Goal: Task Accomplishment & Management: Complete application form

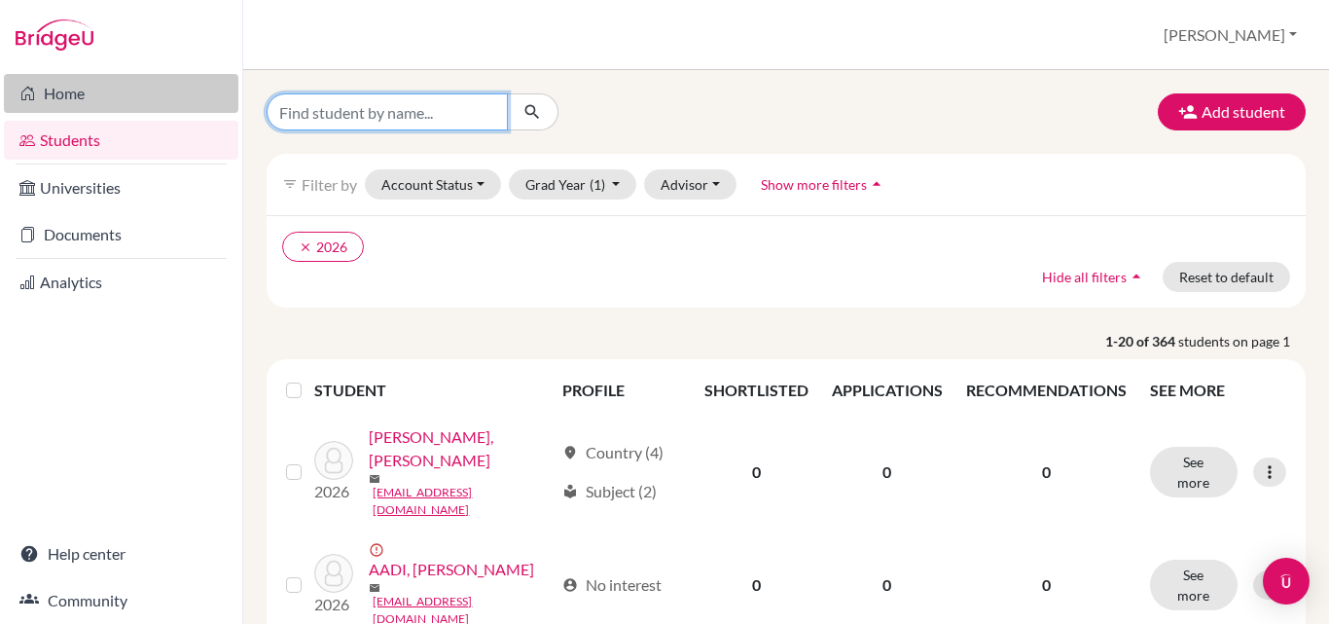
drag, startPoint x: 444, startPoint y: 112, endPoint x: 133, endPoint y: 86, distance: 311.5
click at [133, 86] on div "Home Students Universities Documents Analytics Help center Community Students o…" at bounding box center [664, 312] width 1329 height 624
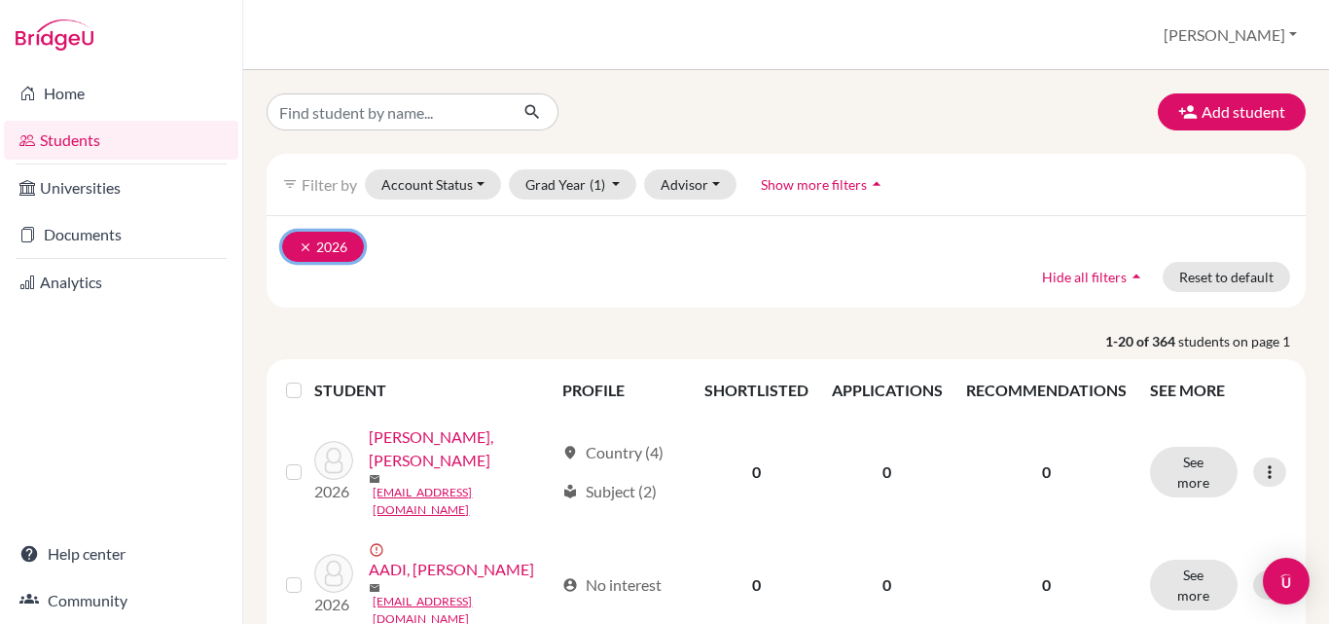
click at [303, 252] on icon "clear" at bounding box center [306, 247] width 14 height 14
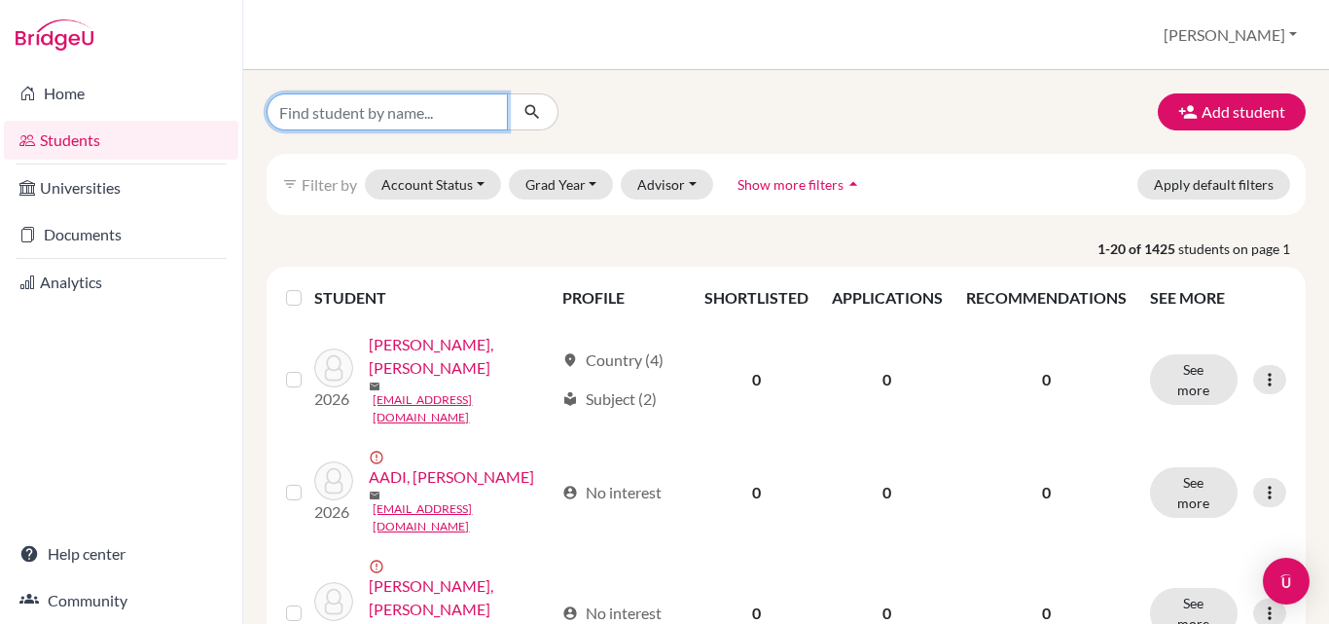
click at [402, 118] on input "Find student by name..." at bounding box center [387, 111] width 241 height 37
type input "akhyar"
click button "submit" at bounding box center [533, 111] width 52 height 37
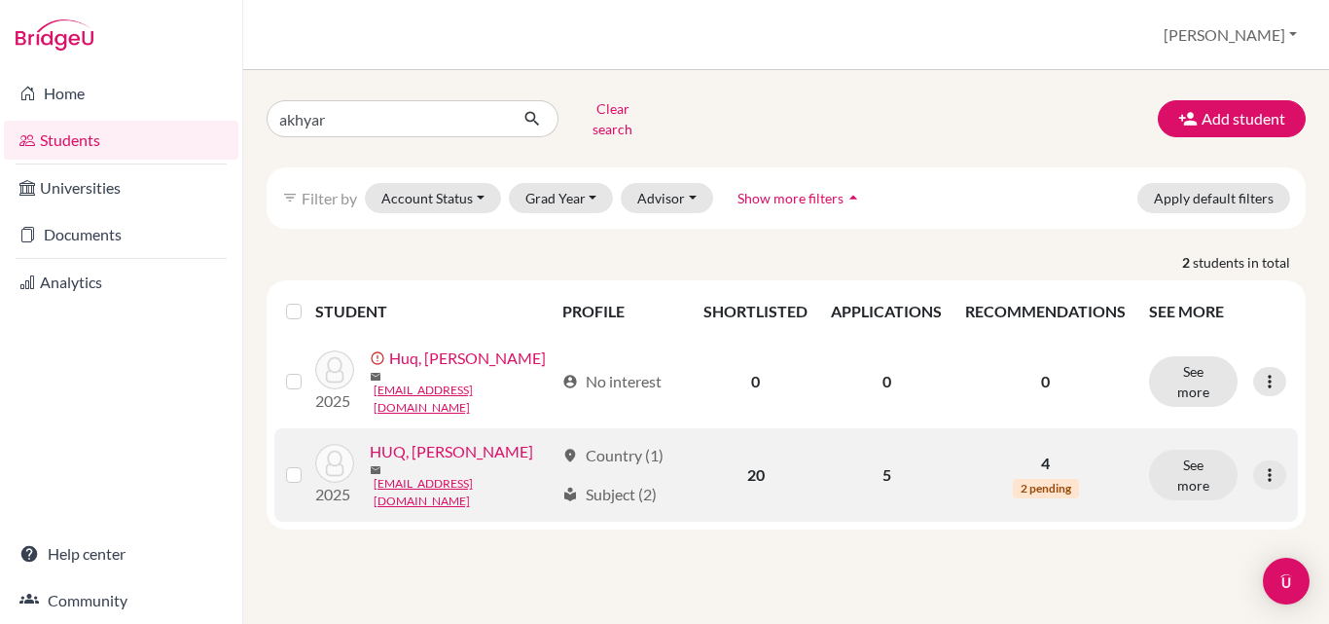
click at [425, 460] on link "HUQ, [PERSON_NAME]" at bounding box center [451, 451] width 163 height 23
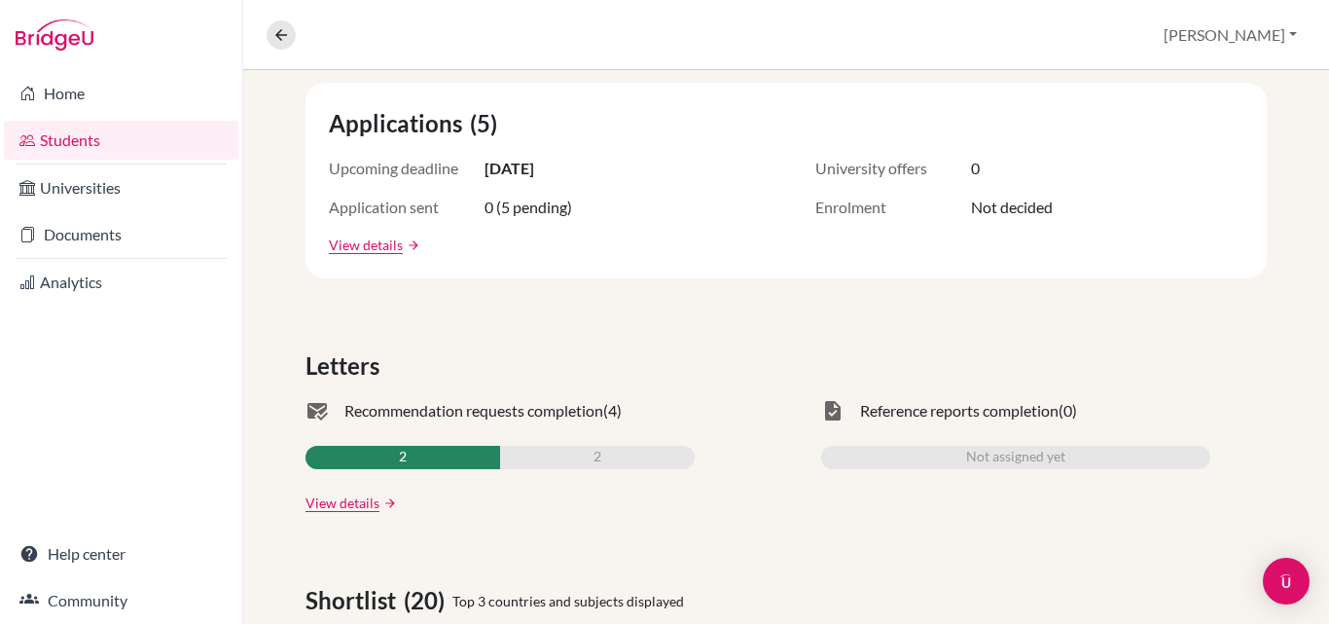
scroll to position [292, 0]
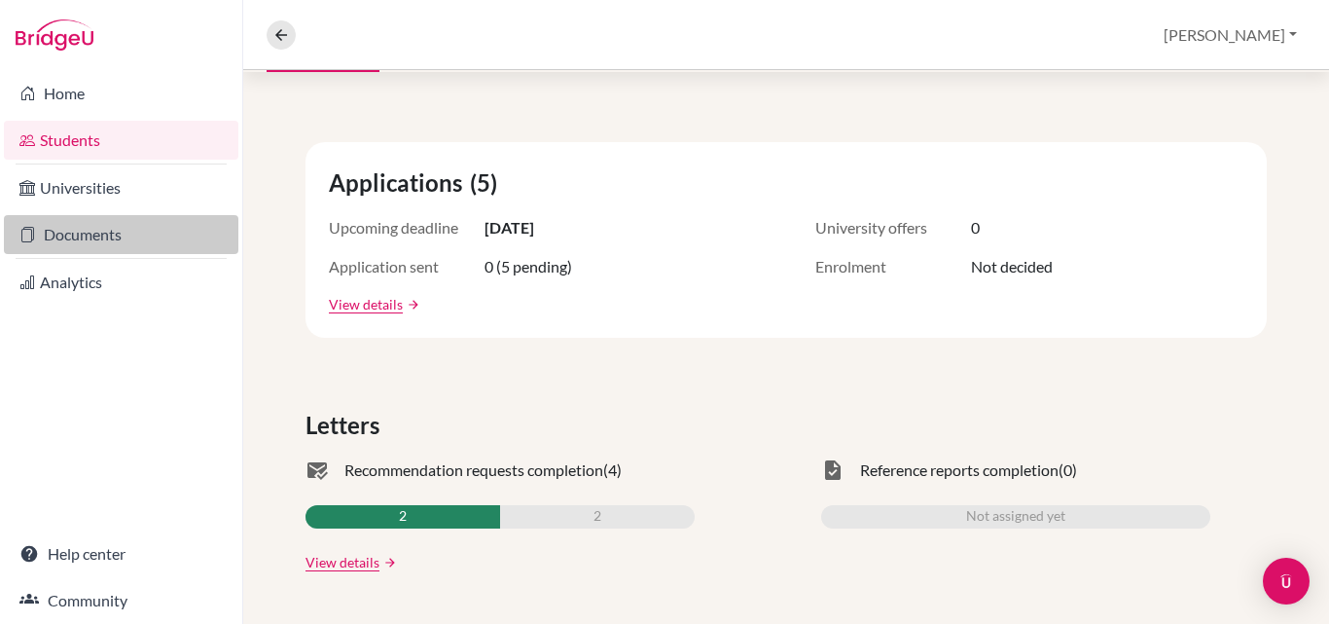
click at [90, 236] on link "Documents" at bounding box center [121, 234] width 235 height 39
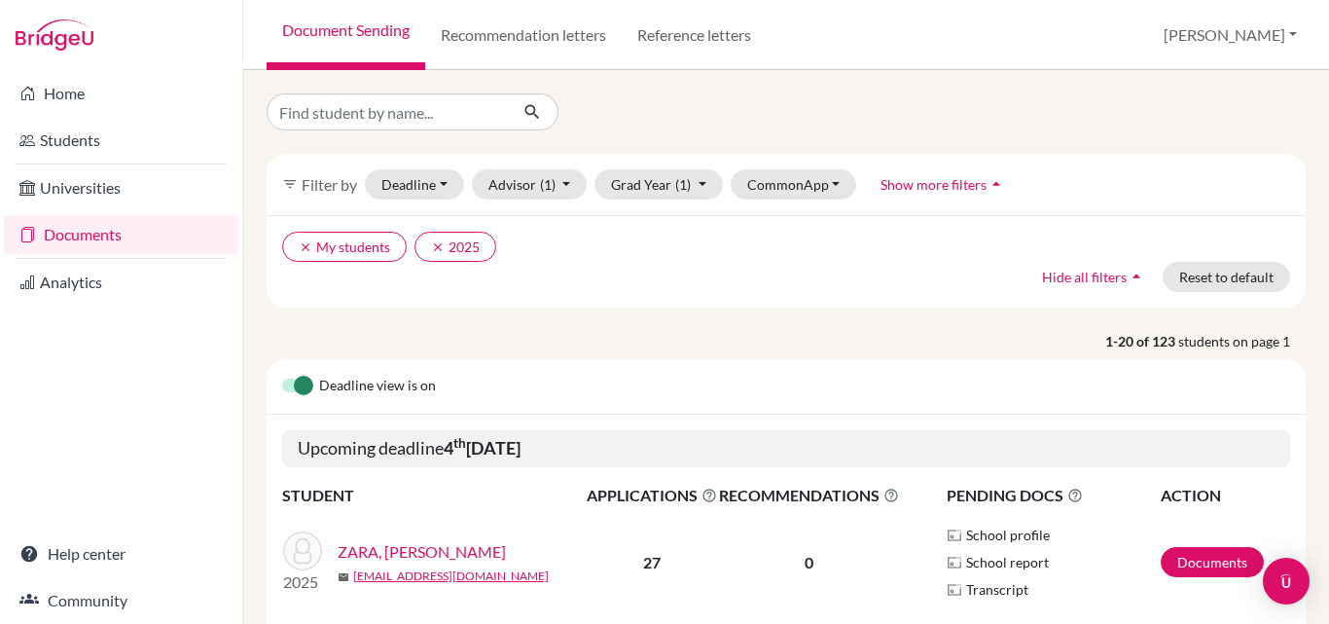
click at [377, 92] on div "filter_list Filter by Deadline - Select a date range Or double click for a sing…" at bounding box center [786, 347] width 1086 height 554
click at [379, 96] on input "Find student by name..." at bounding box center [387, 111] width 241 height 37
type input "akhyar"
click button "submit" at bounding box center [533, 111] width 52 height 37
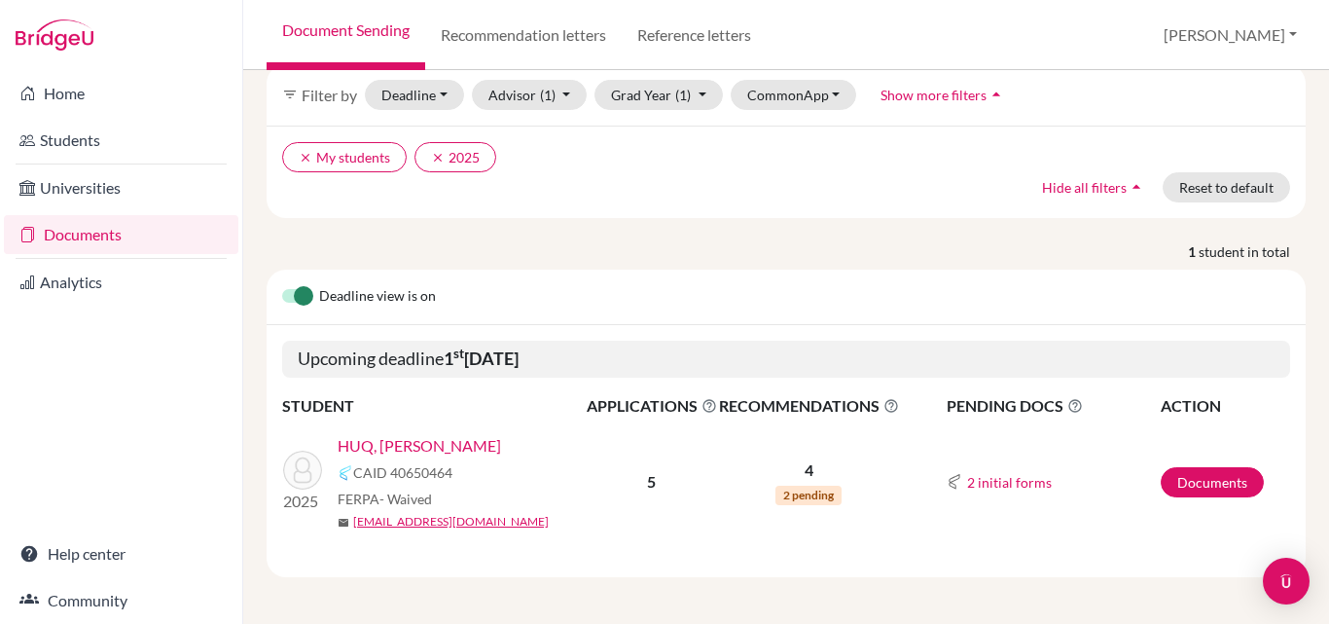
scroll to position [113, 0]
click at [1199, 470] on link "Documents" at bounding box center [1212, 482] width 103 height 30
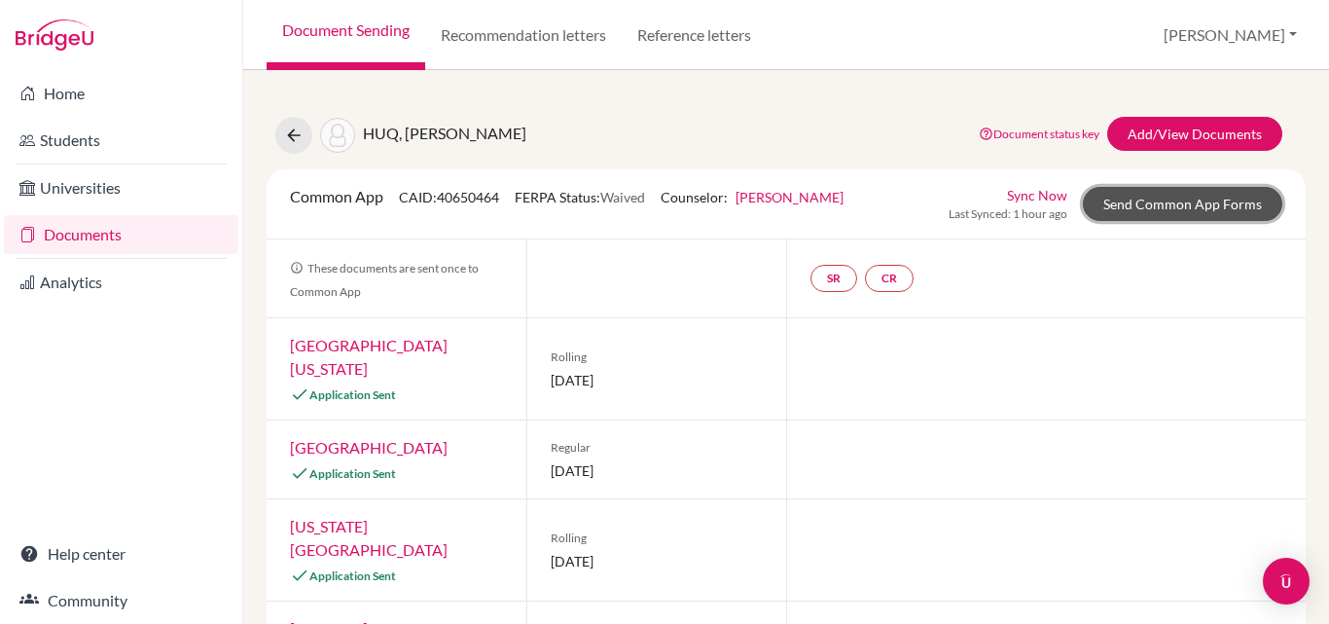
click at [1170, 205] on link "Send Common App Forms" at bounding box center [1182, 204] width 199 height 34
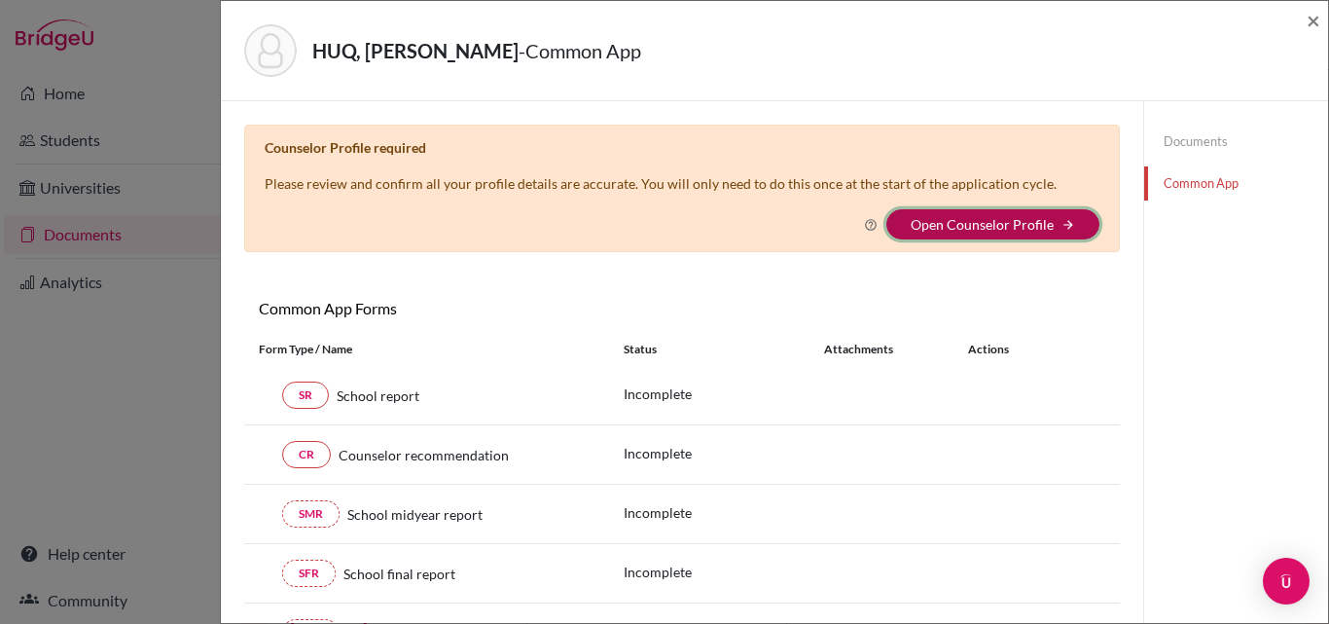
click at [1013, 215] on button "Open Counselor Profile arrow_forward" at bounding box center [992, 224] width 213 height 30
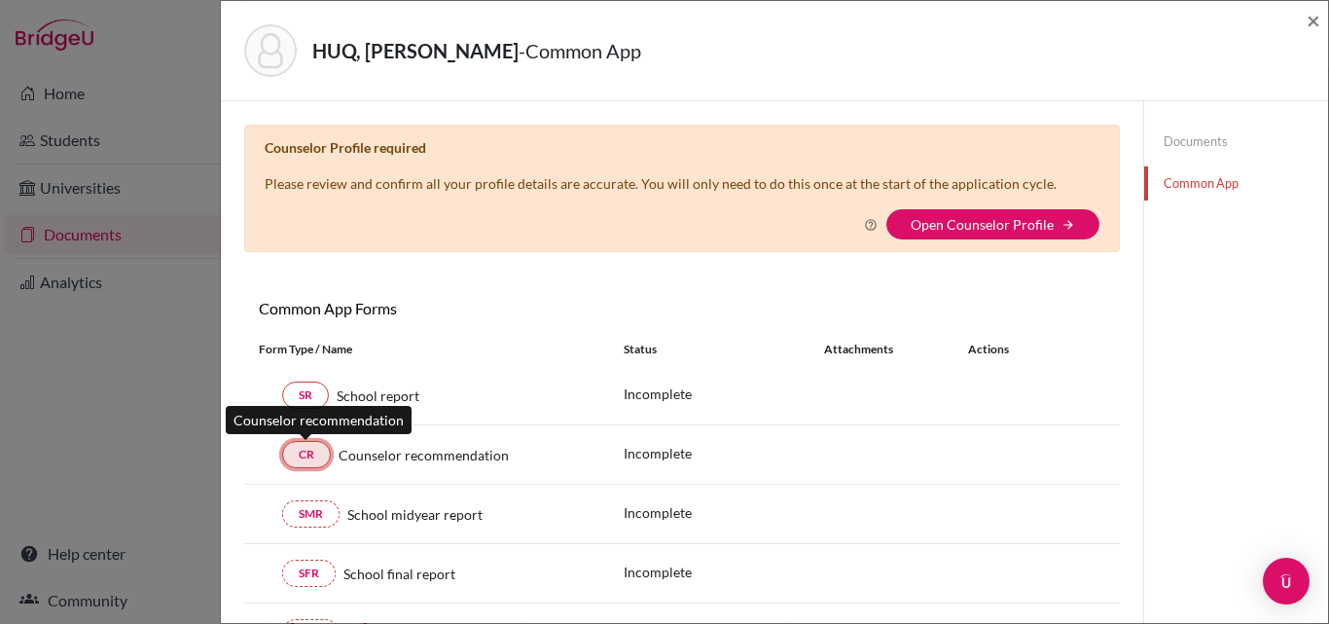
click at [300, 453] on link "CR" at bounding box center [306, 454] width 49 height 27
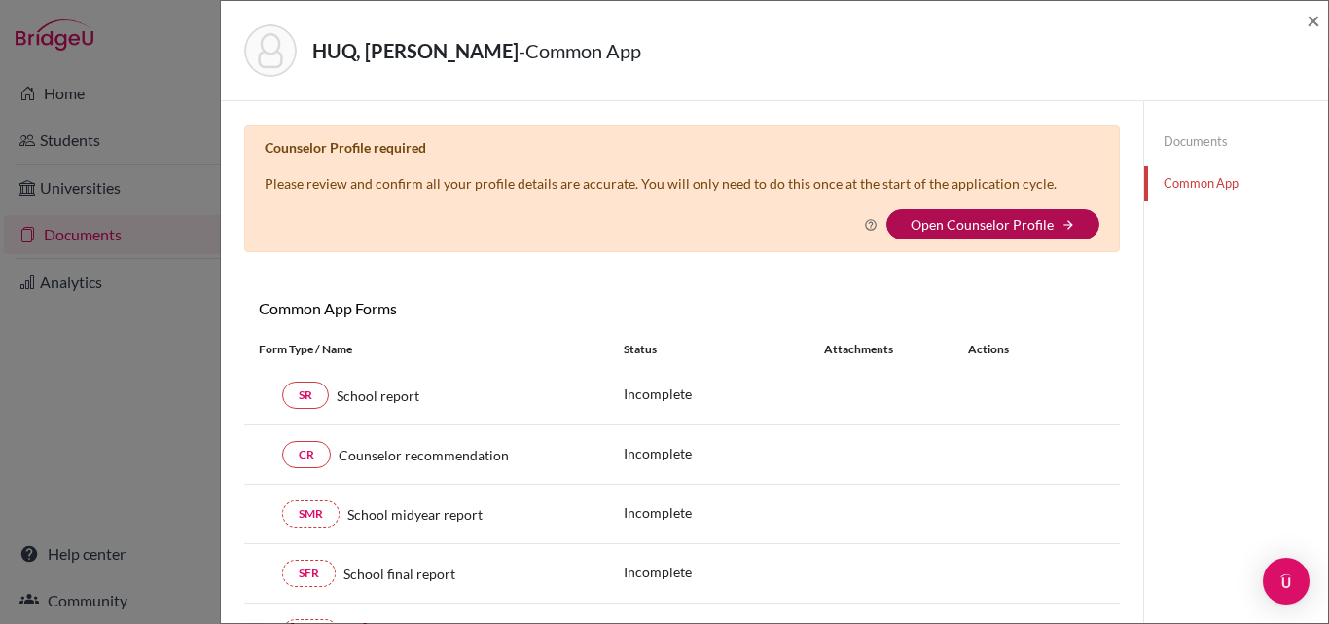
click at [1030, 225] on link "Open Counselor Profile" at bounding box center [982, 224] width 143 height 17
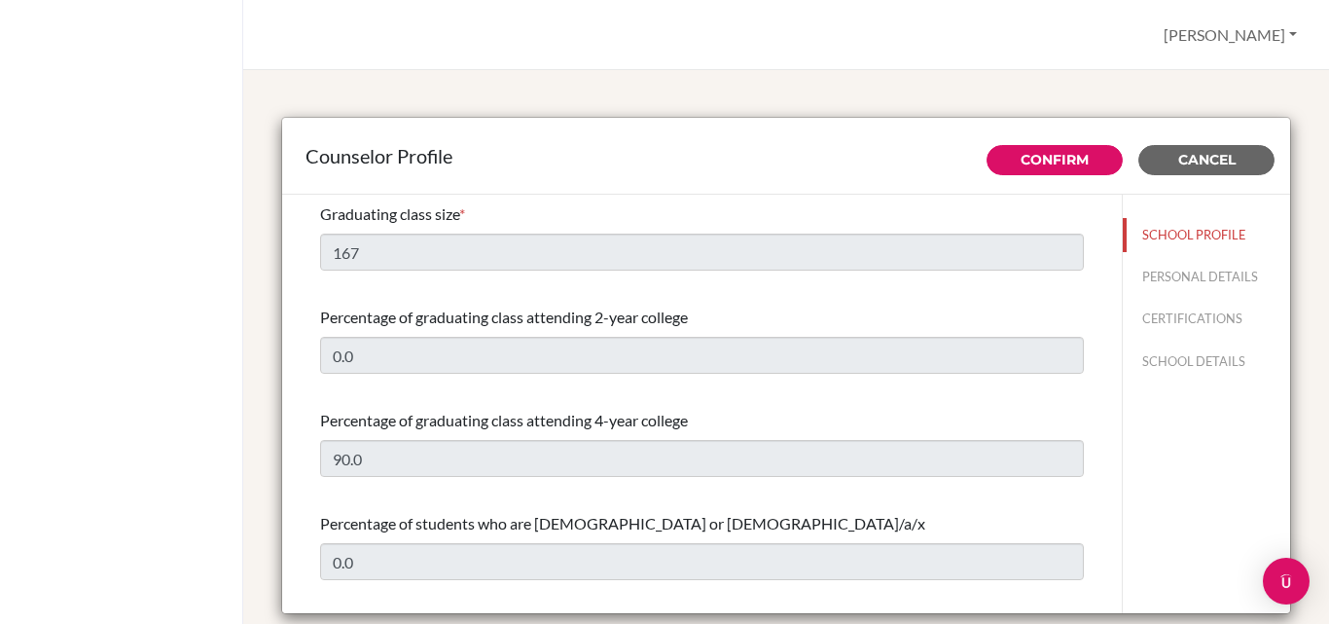
select select "0"
select select "313331"
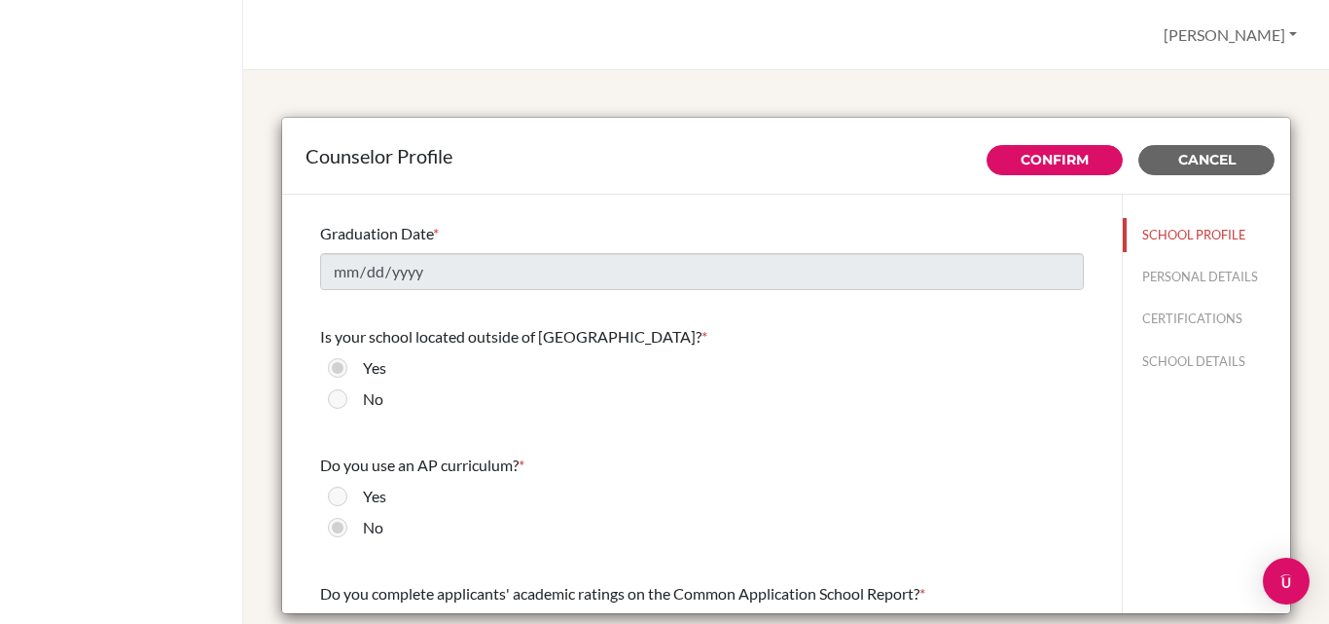
scroll to position [1849, 0]
click at [1031, 157] on link "Confirm" at bounding box center [1055, 160] width 68 height 18
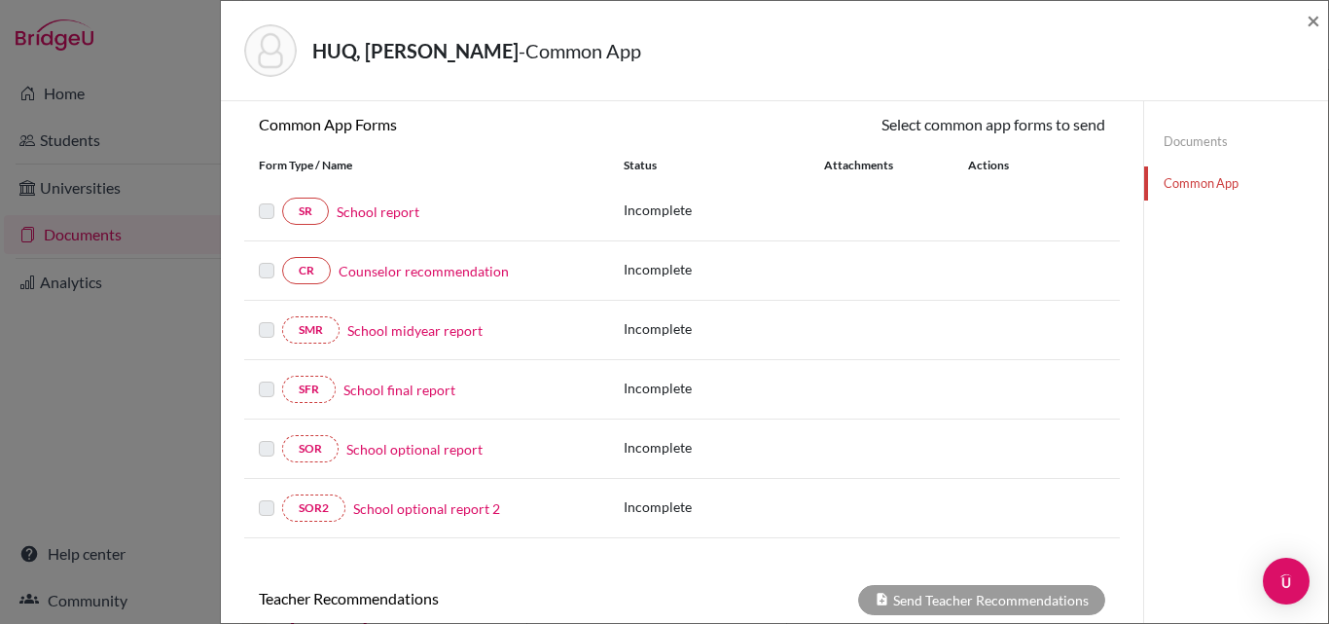
scroll to position [195, 0]
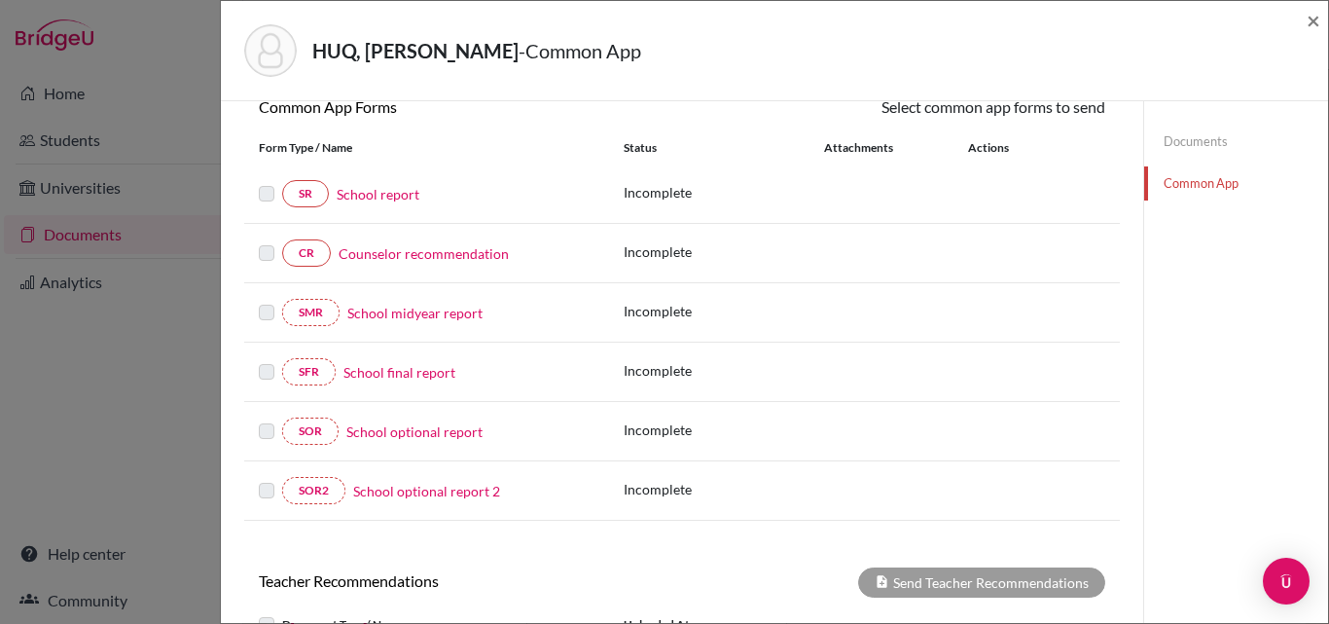
click at [425, 254] on link "Counselor recommendation" at bounding box center [424, 253] width 170 height 20
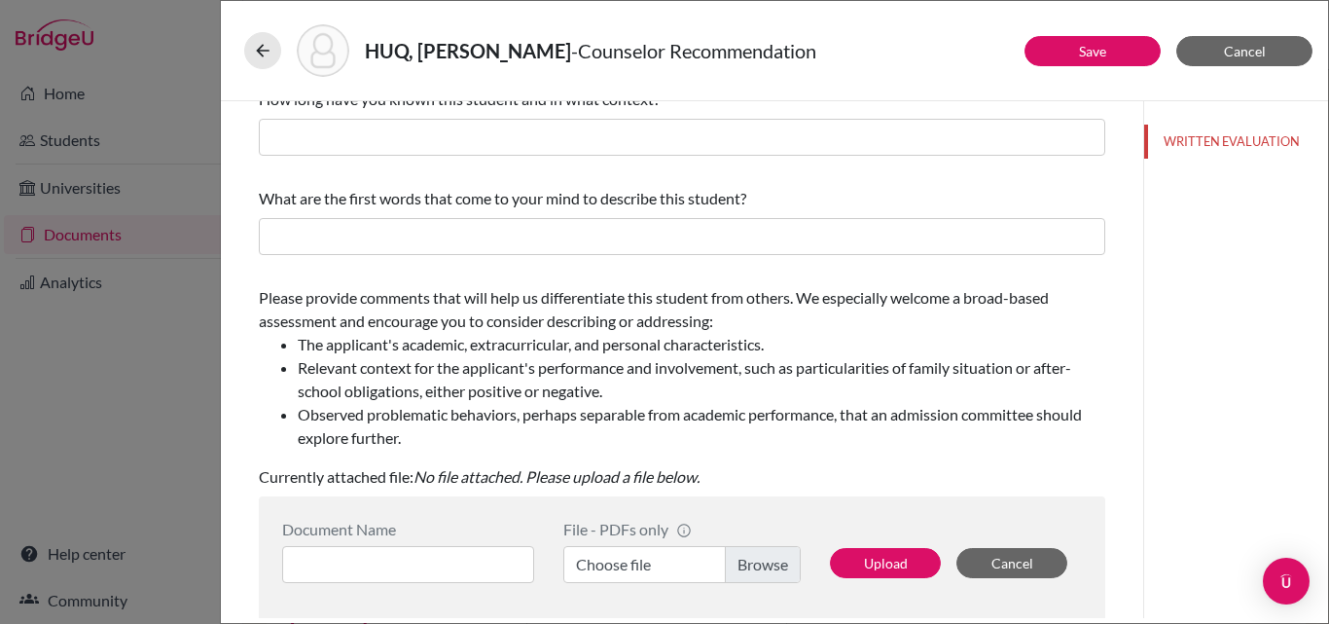
scroll to position [459, 0]
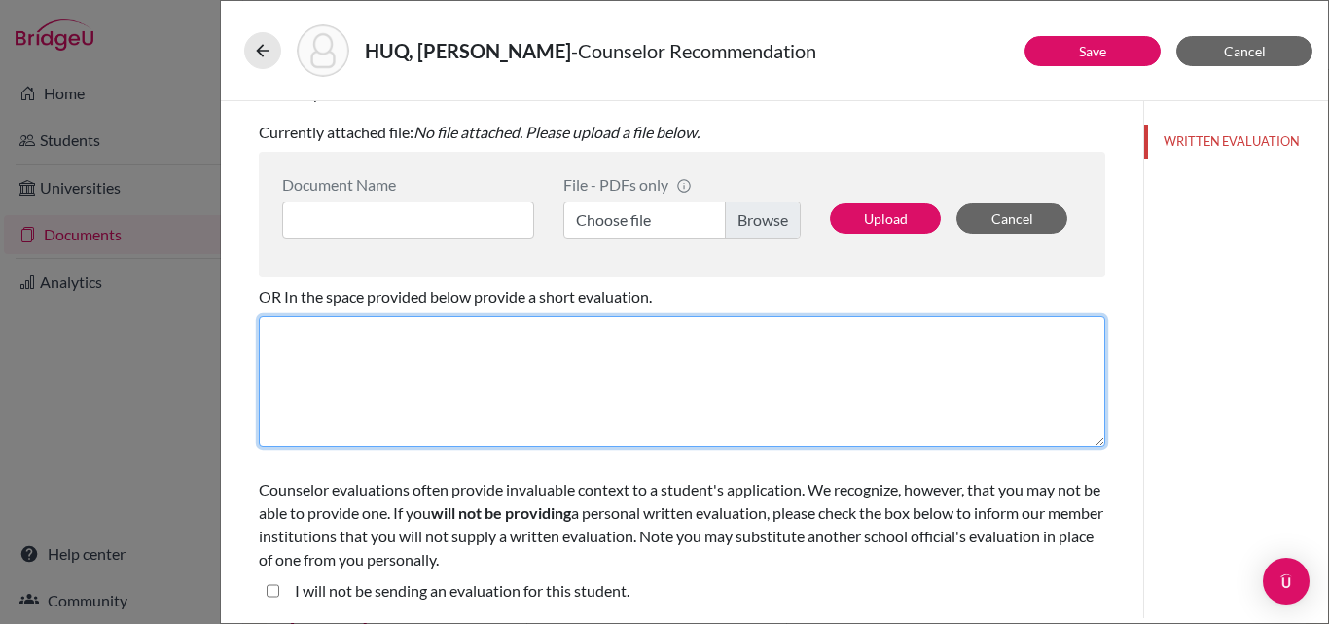
click at [372, 353] on textarea at bounding box center [682, 381] width 847 height 130
paste textarea "Loremips dolorsi ame consecteturad el seddoeiusm, tempori, utl etdolorema, Aliq…"
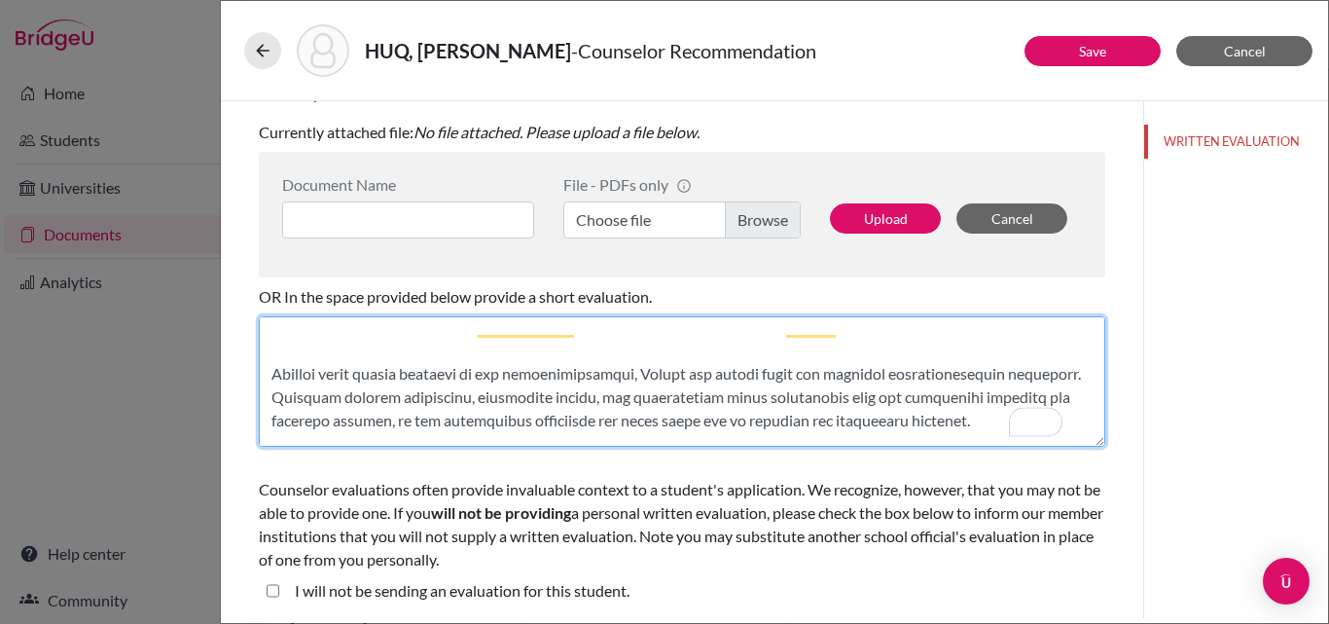
scroll to position [825, 0]
type textarea "Loremips dolorsi ame consecteturad el seddoeiusm, tempori, utl etdolorema, Aliq…"
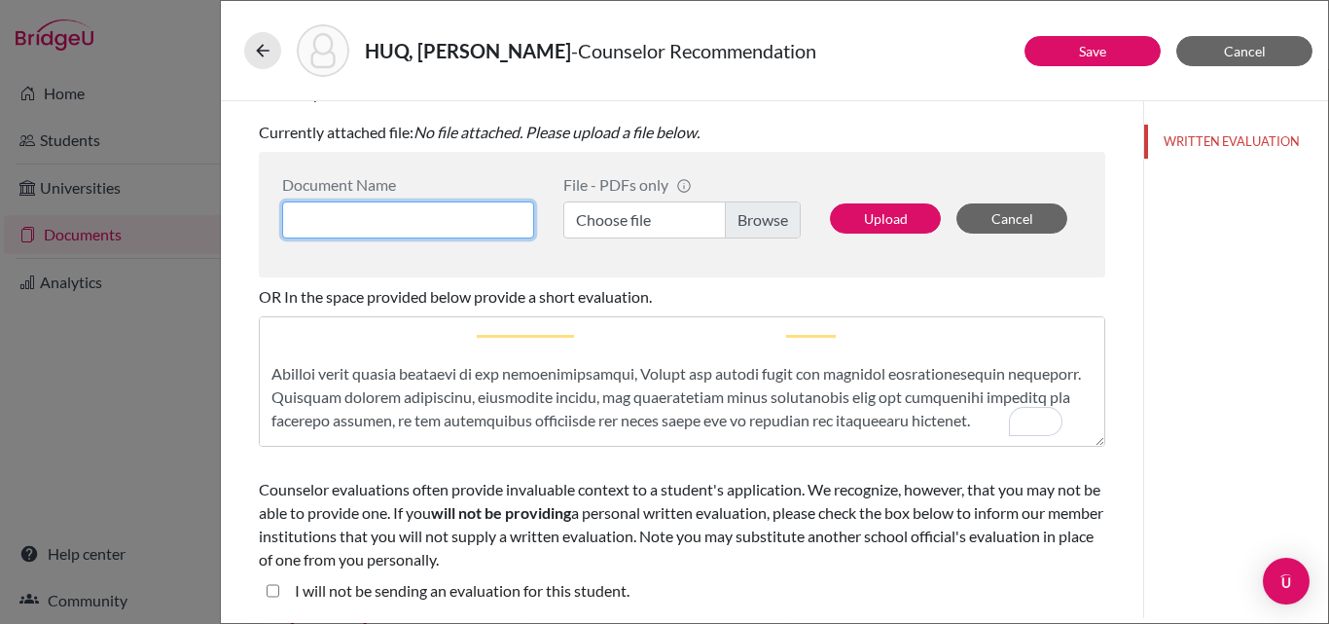
click at [419, 225] on input at bounding box center [408, 219] width 252 height 37
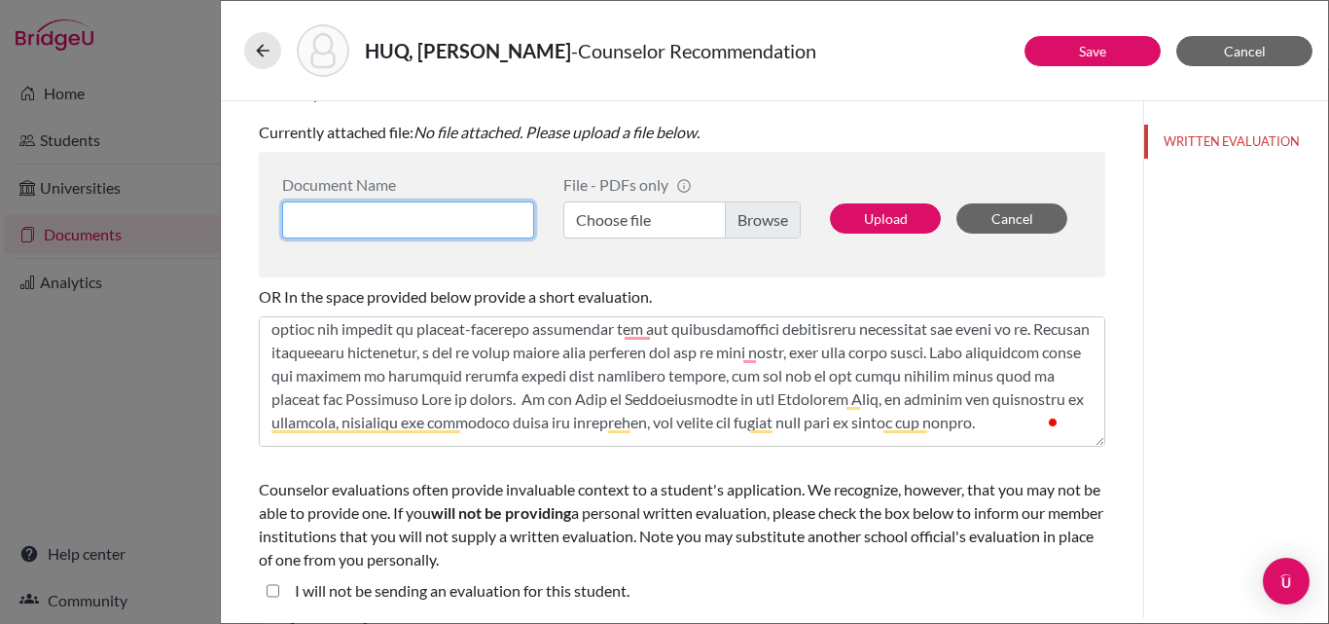
scroll to position [0, 0]
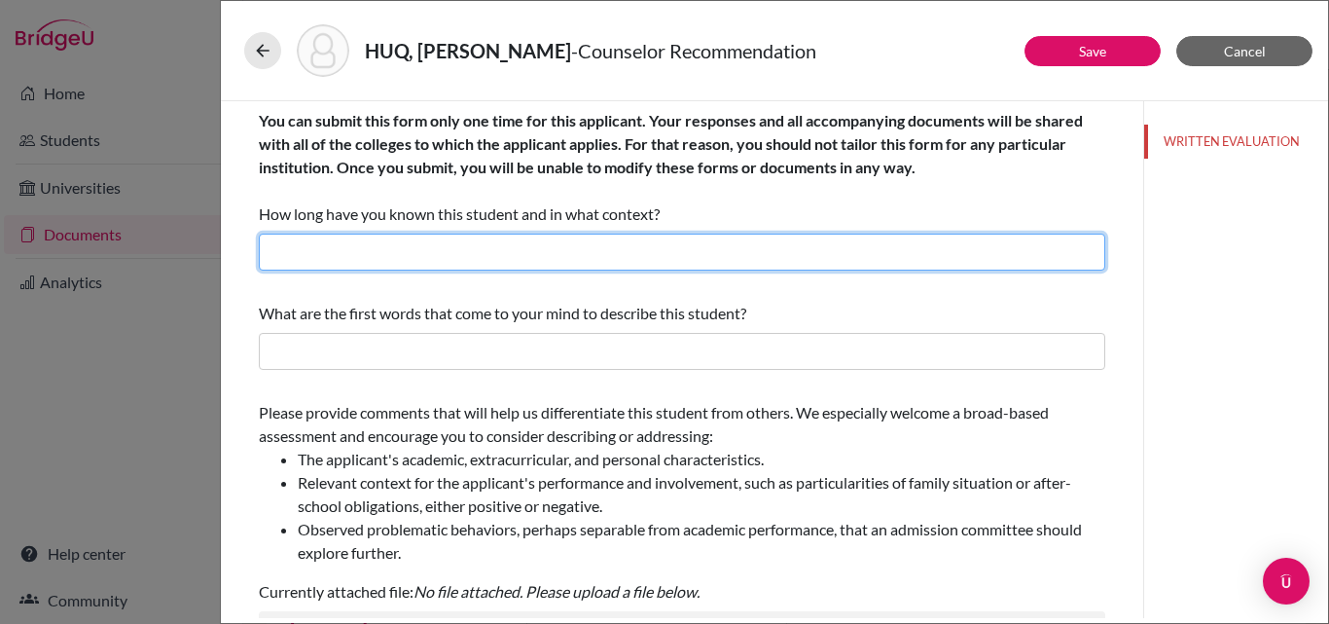
click at [311, 254] on input "text" at bounding box center [682, 252] width 847 height 37
type input "In my capacity as guidance counsellor throughout the senior year"
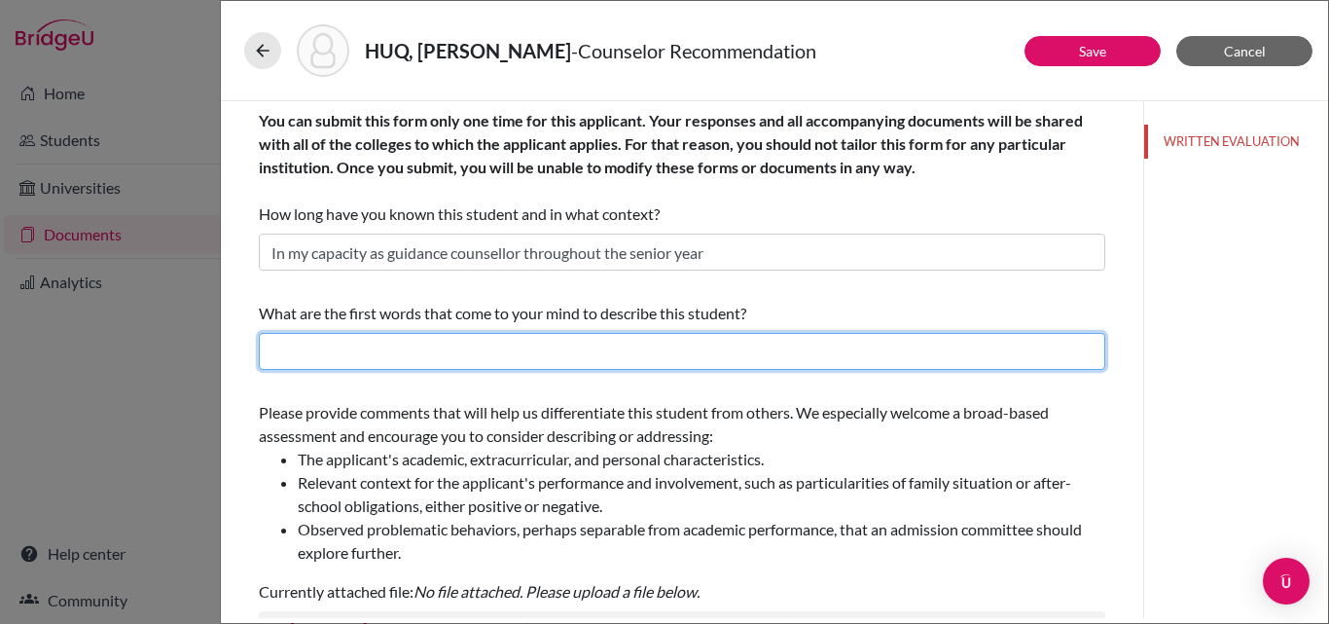
click at [311, 362] on input "text" at bounding box center [682, 351] width 847 height 37
type input "Organiser, leader, team player, intelligent, empathetic, respectful"
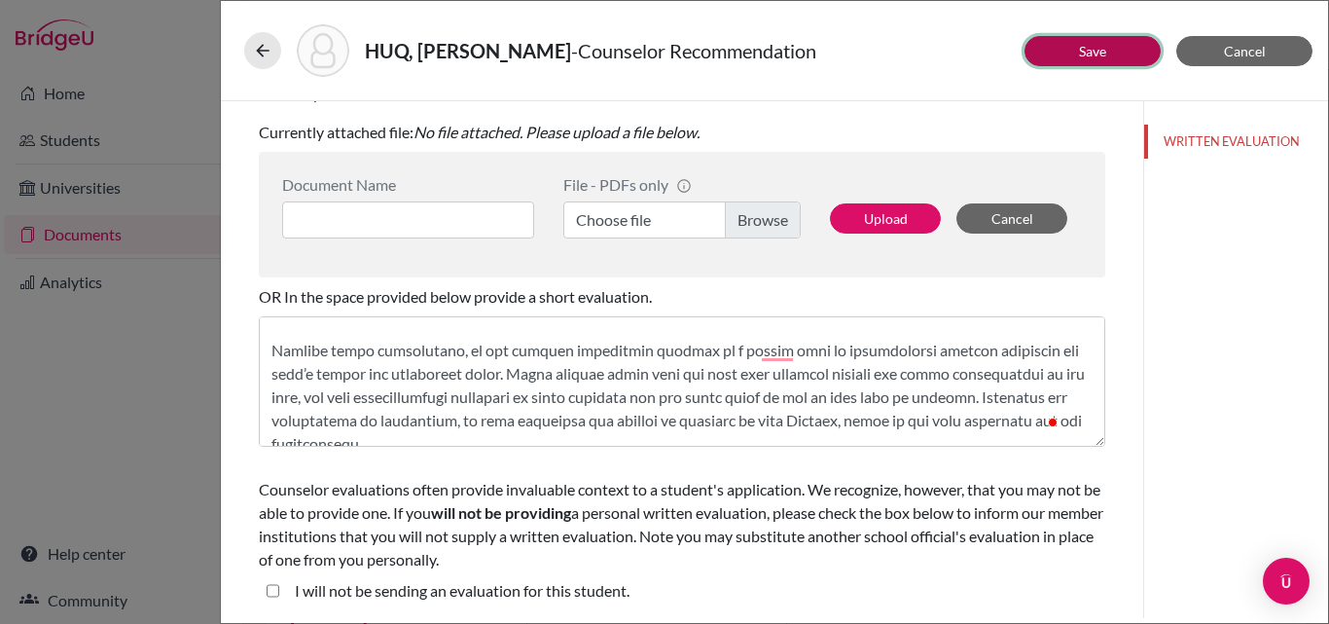
click at [1113, 52] on button "Save" at bounding box center [1093, 51] width 136 height 30
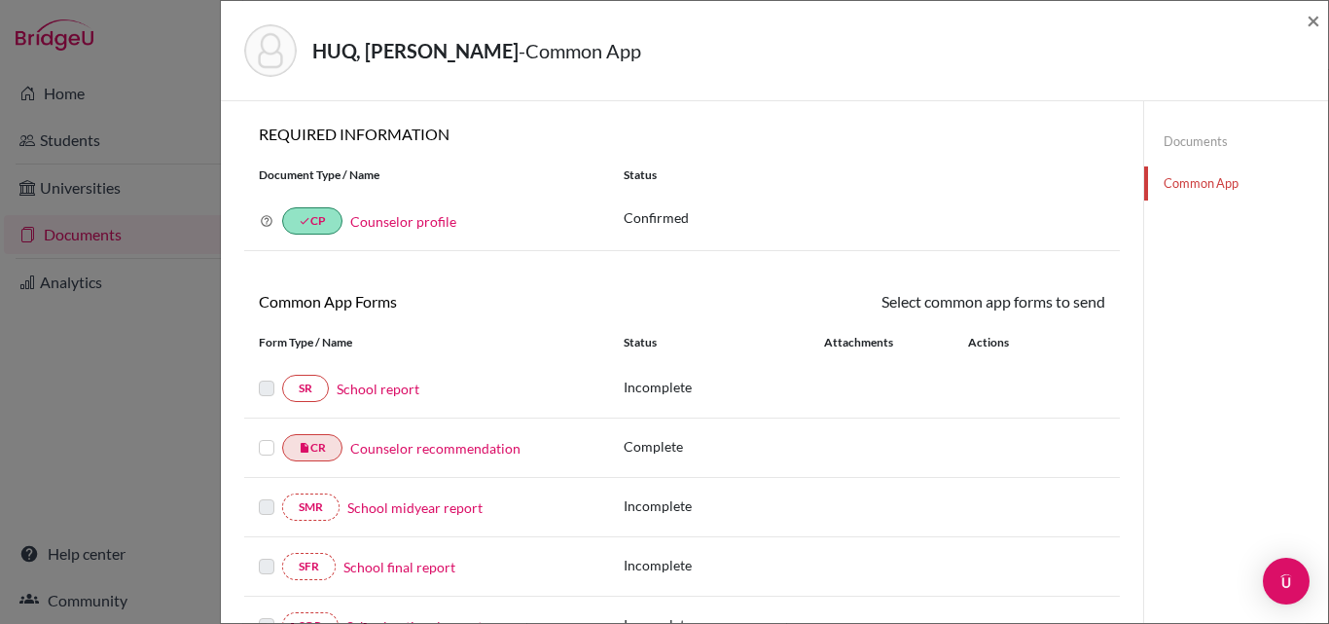
click at [385, 381] on link "School report" at bounding box center [378, 389] width 83 height 20
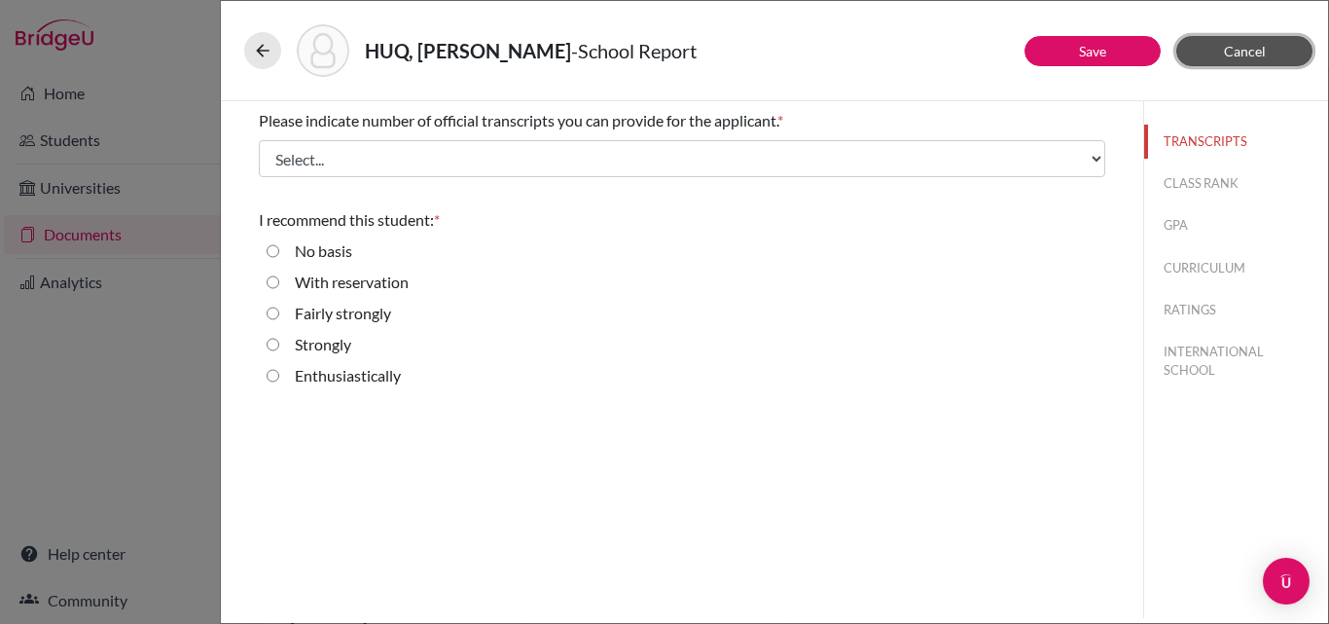
click at [1246, 46] on span "Cancel" at bounding box center [1245, 51] width 42 height 17
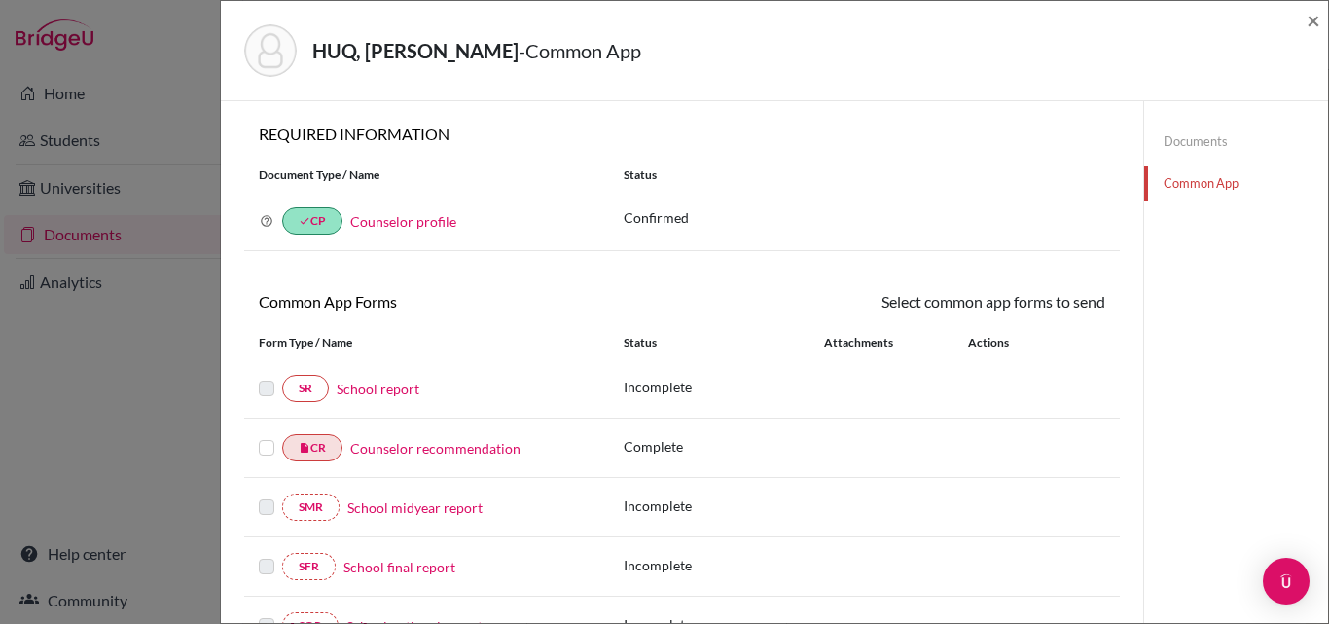
click at [263, 436] on label at bounding box center [267, 436] width 16 height 0
click at [0, 0] on input "checkbox" at bounding box center [0, 0] width 0 height 0
click at [1057, 305] on link "Send" at bounding box center [1065, 305] width 81 height 30
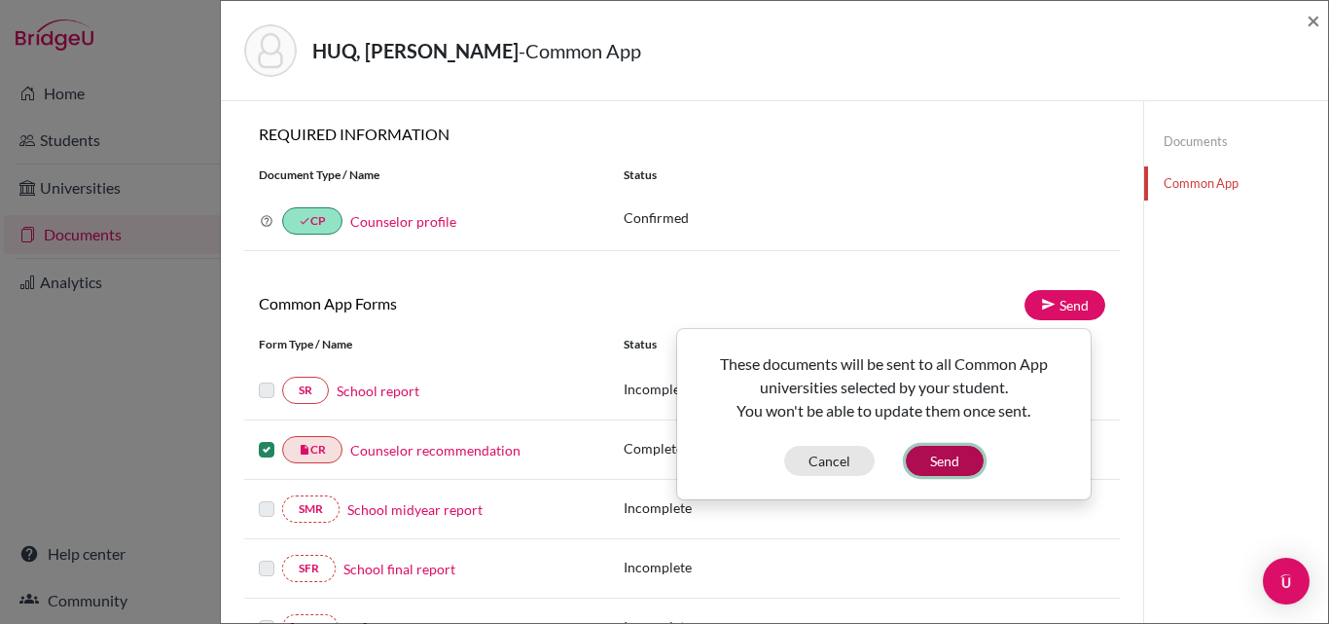
click at [955, 468] on button "Send" at bounding box center [945, 461] width 78 height 30
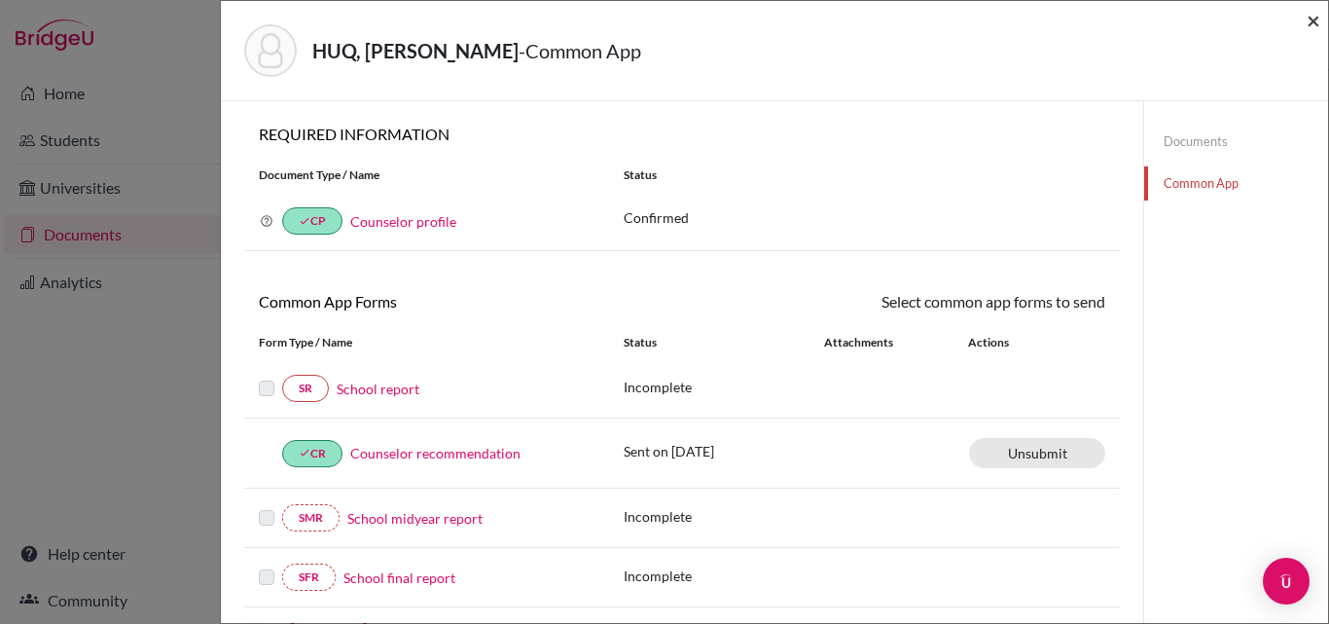
click at [1318, 12] on span "×" at bounding box center [1314, 20] width 14 height 28
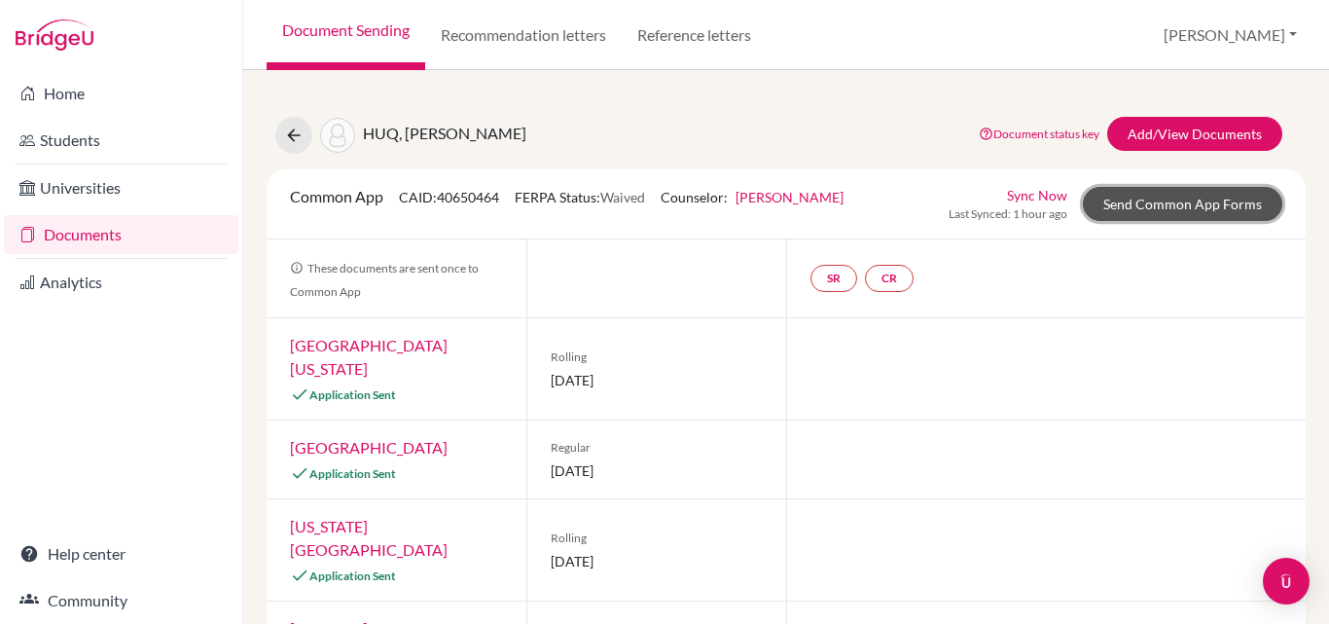
click at [1174, 195] on link "Send Common App Forms" at bounding box center [1182, 204] width 199 height 34
